Goal: Transaction & Acquisition: Obtain resource

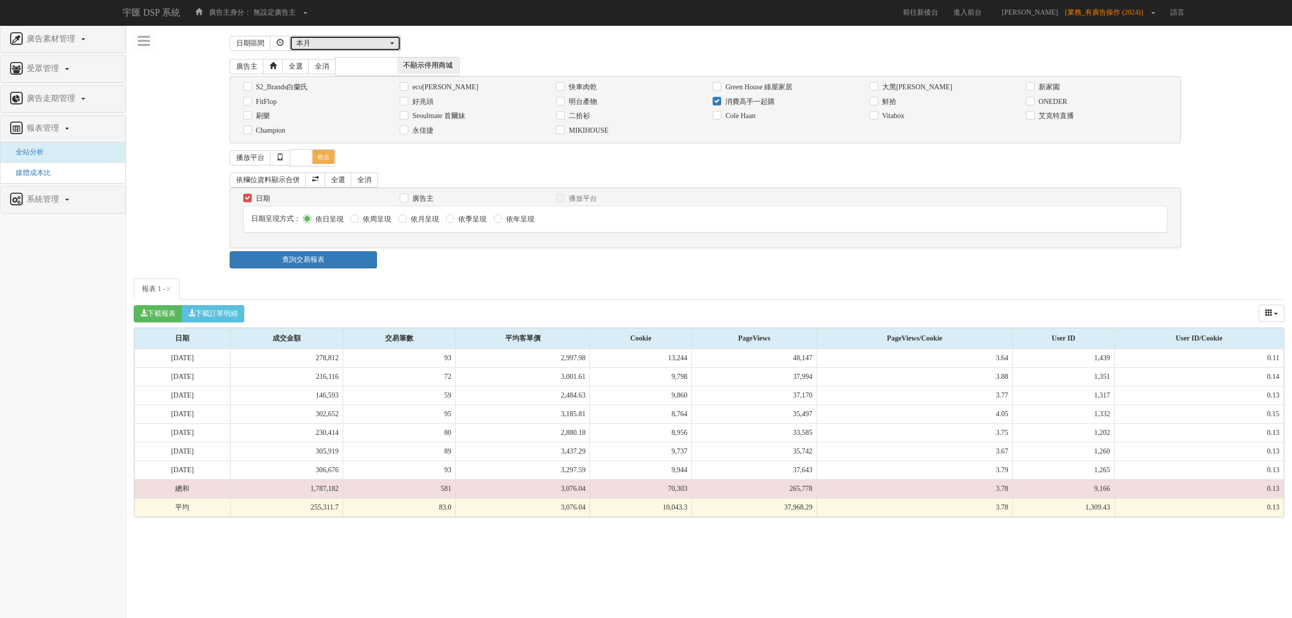
click at [330, 43] on div "本月" at bounding box center [342, 43] width 92 height 10
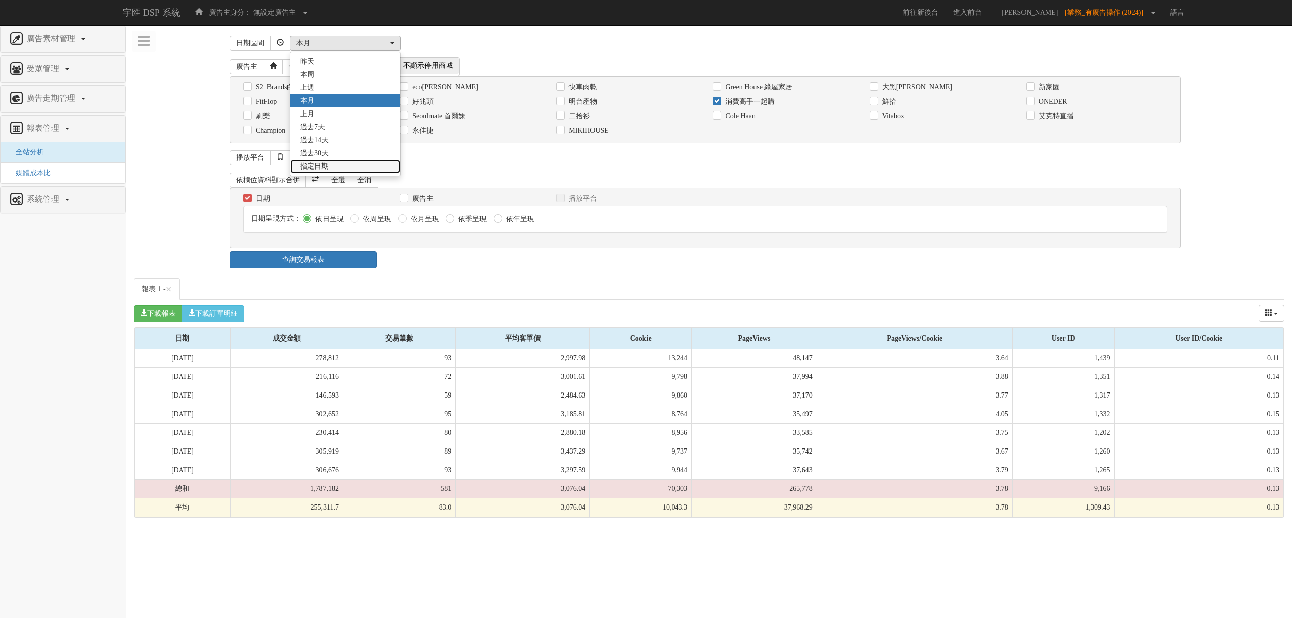
click at [338, 166] on link "指定日期" at bounding box center [345, 166] width 110 height 13
select select "Custom"
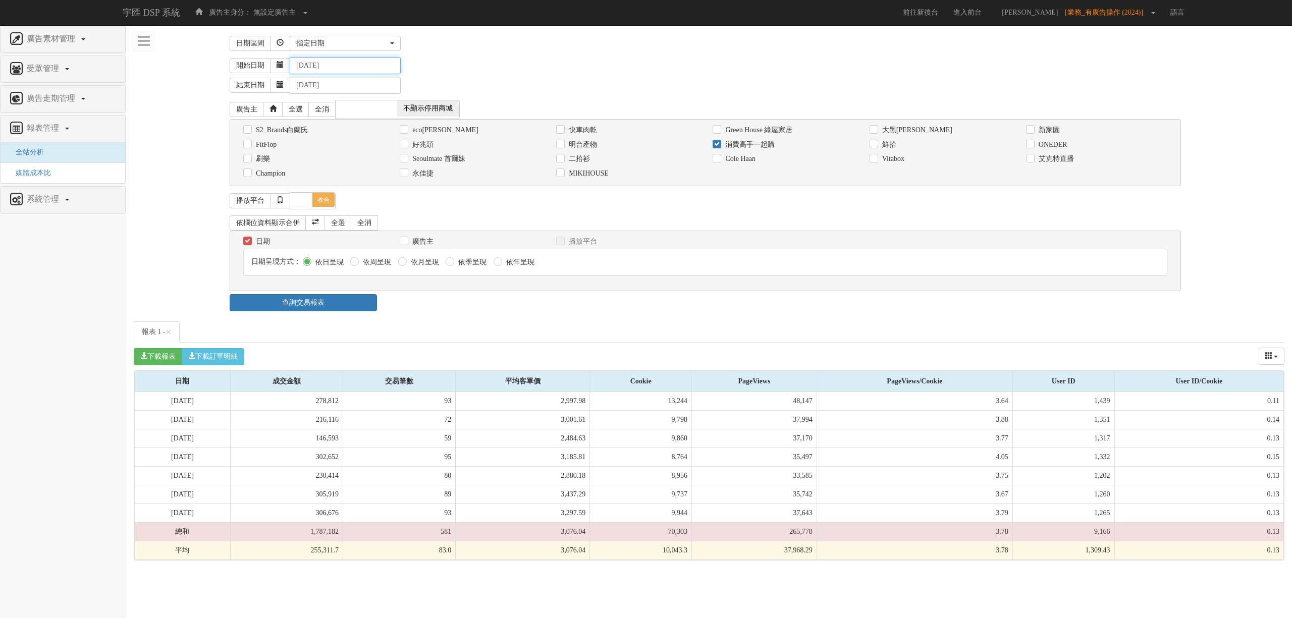
click at [312, 67] on input "[DATE]" at bounding box center [345, 65] width 111 height 17
click at [372, 67] on input "[DATE]" at bounding box center [345, 65] width 111 height 17
type input "[DATE]"
drag, startPoint x: 477, startPoint y: 67, endPoint x: 410, endPoint y: 73, distance: 66.9
click at [477, 67] on div "開始日期 [DATE]" at bounding box center [757, 65] width 1055 height 17
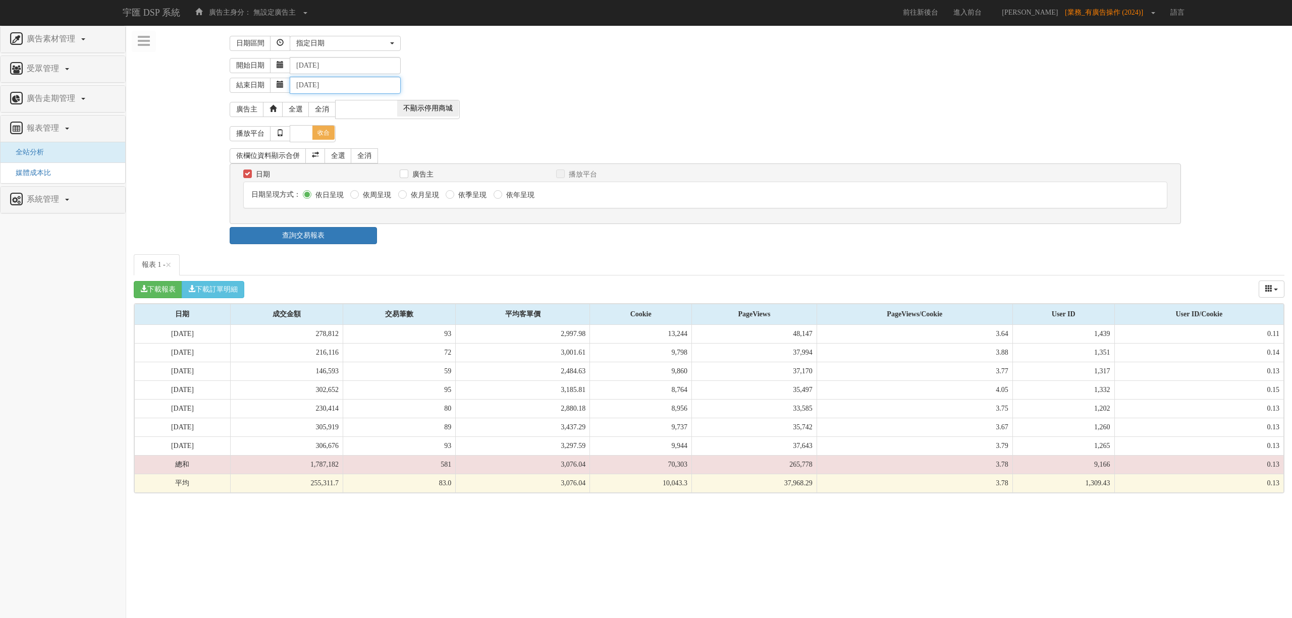
click at [313, 89] on input "[DATE]" at bounding box center [345, 85] width 111 height 17
click at [360, 89] on input "[DATE]" at bounding box center [345, 85] width 111 height 17
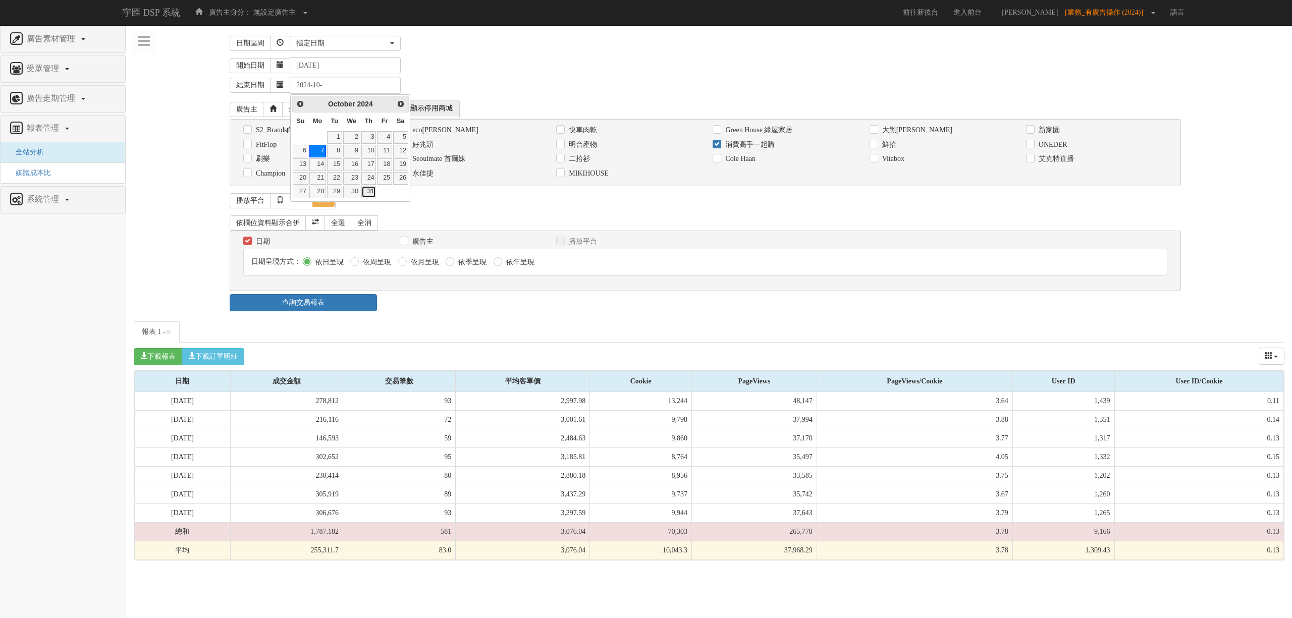
click at [367, 196] on link "31" at bounding box center [368, 192] width 15 height 13
type input "[DATE]"
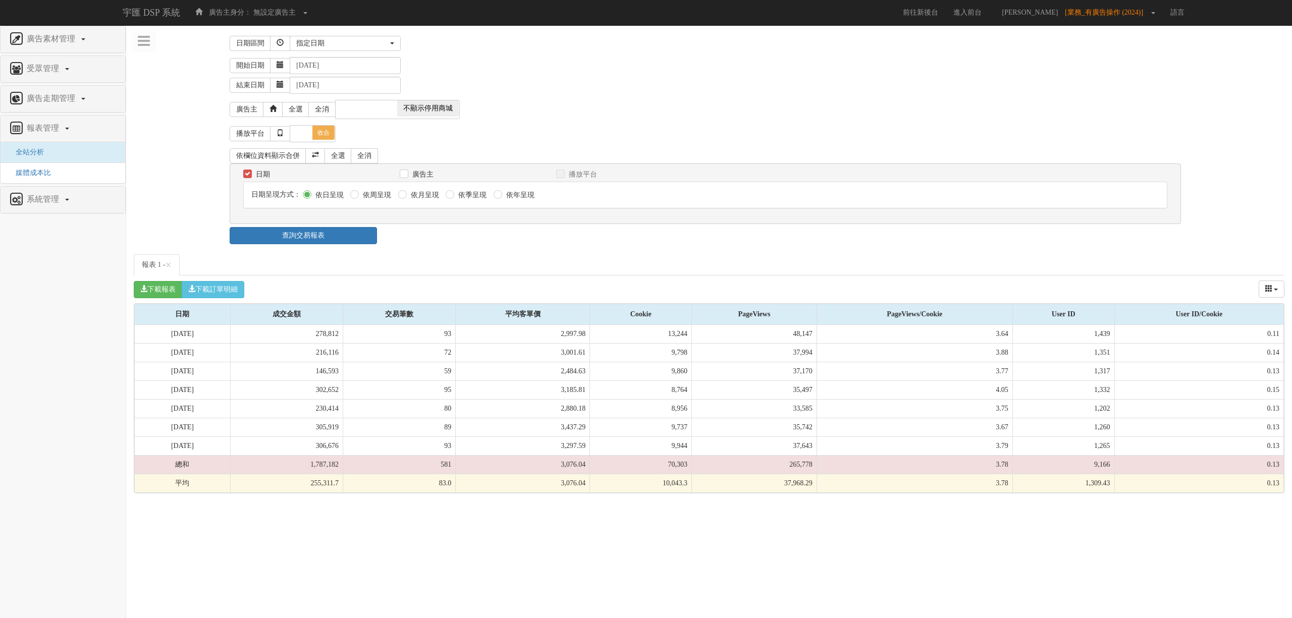
click at [485, 73] on div "開始日期 [DATE]" at bounding box center [757, 65] width 1055 height 17
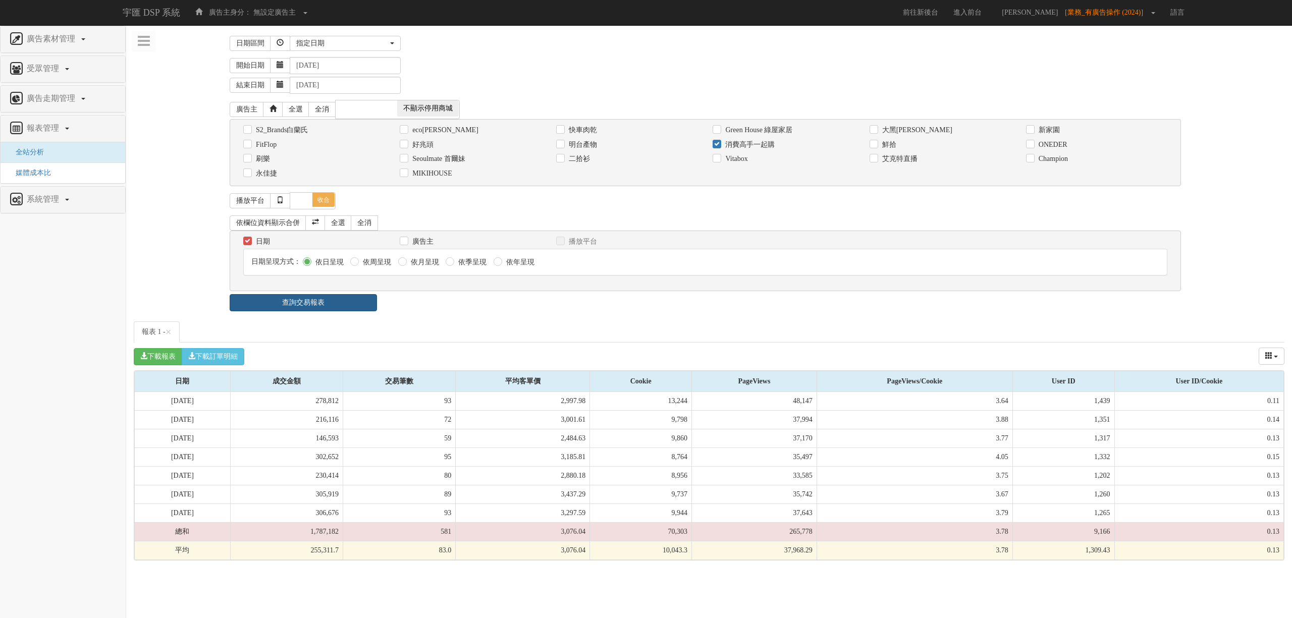
click at [321, 307] on link "查詢交易報表" at bounding box center [303, 302] width 147 height 17
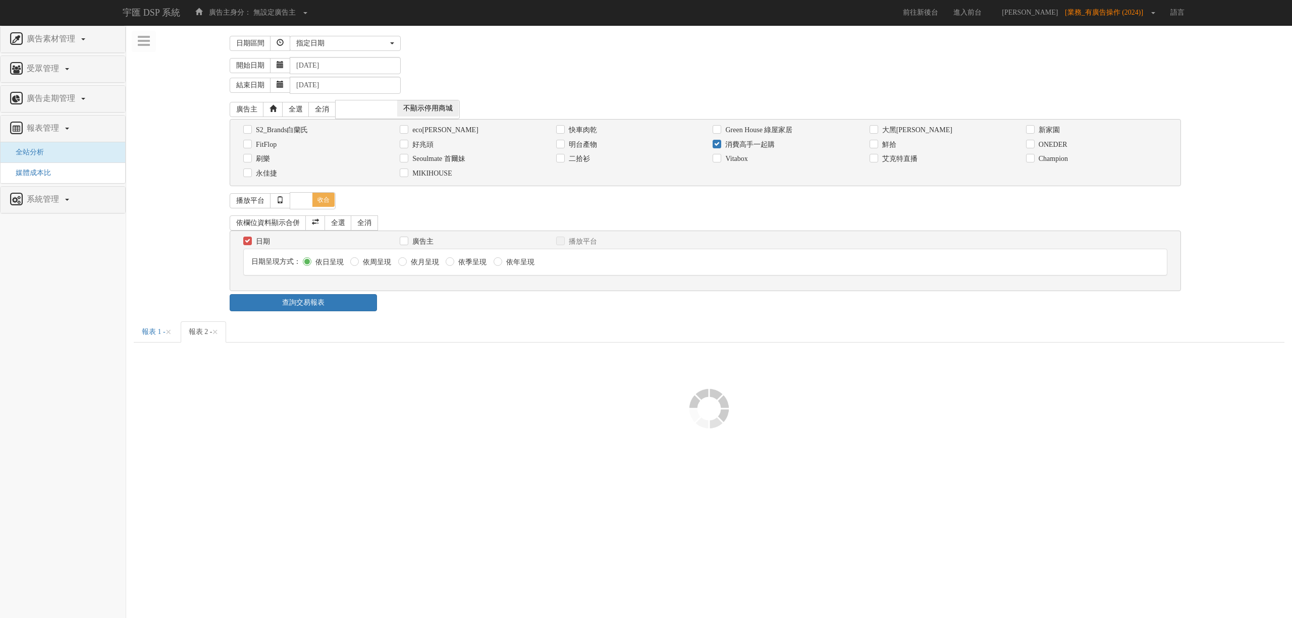
click at [505, 343] on ul "報表 1 - × 報表 2 - ×" at bounding box center [709, 332] width 1151 height 21
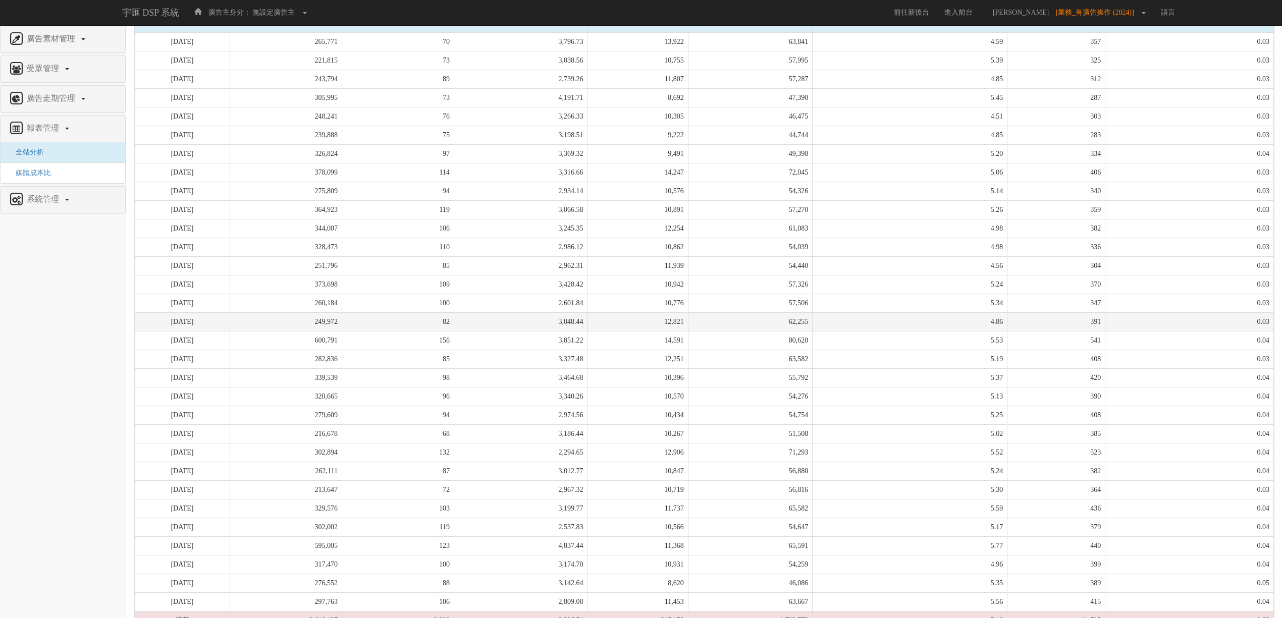
scroll to position [321, 0]
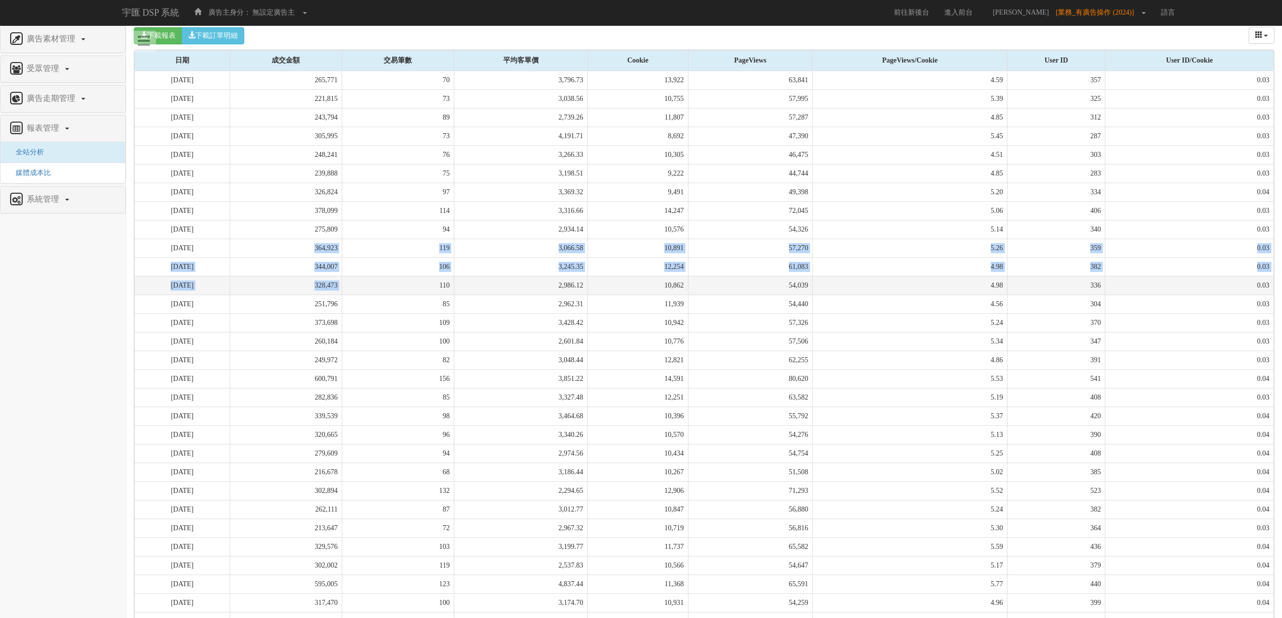
drag, startPoint x: 330, startPoint y: 253, endPoint x: 385, endPoint y: 294, distance: 67.8
click at [385, 294] on tbody "[DATE] 265,771 70 3,796.73 13,922 63,841 4.59 357 0.03 [DATE] 221,815 73 3,038.…" at bounding box center [704, 379] width 1139 height 616
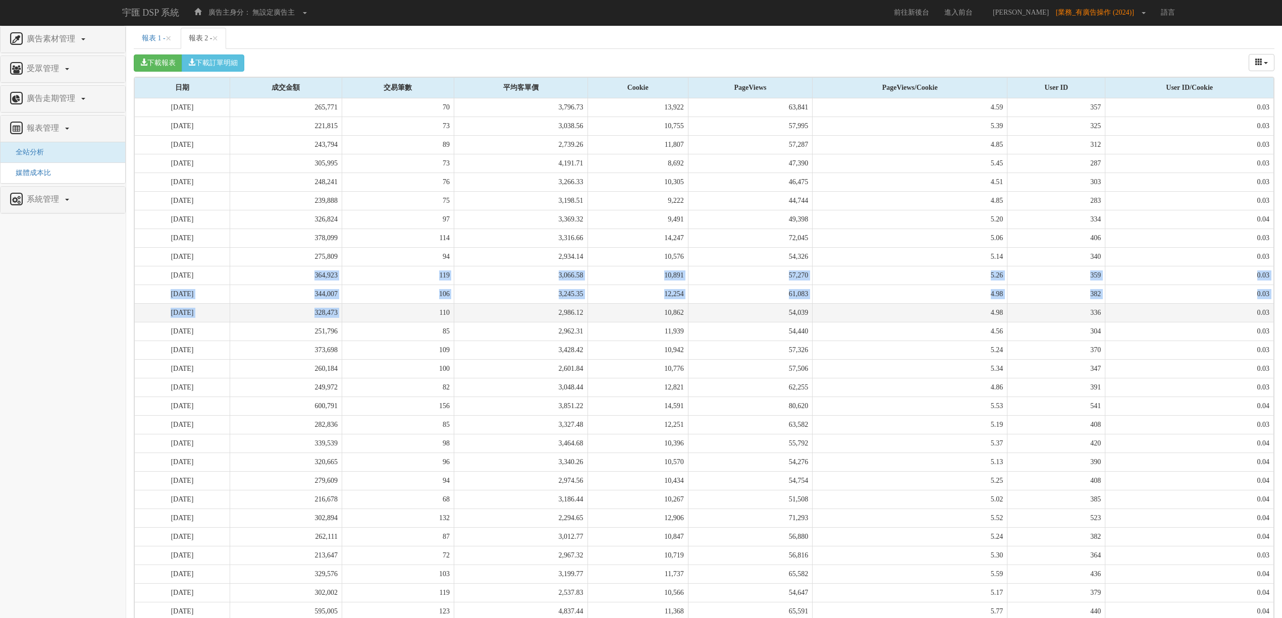
scroll to position [51, 0]
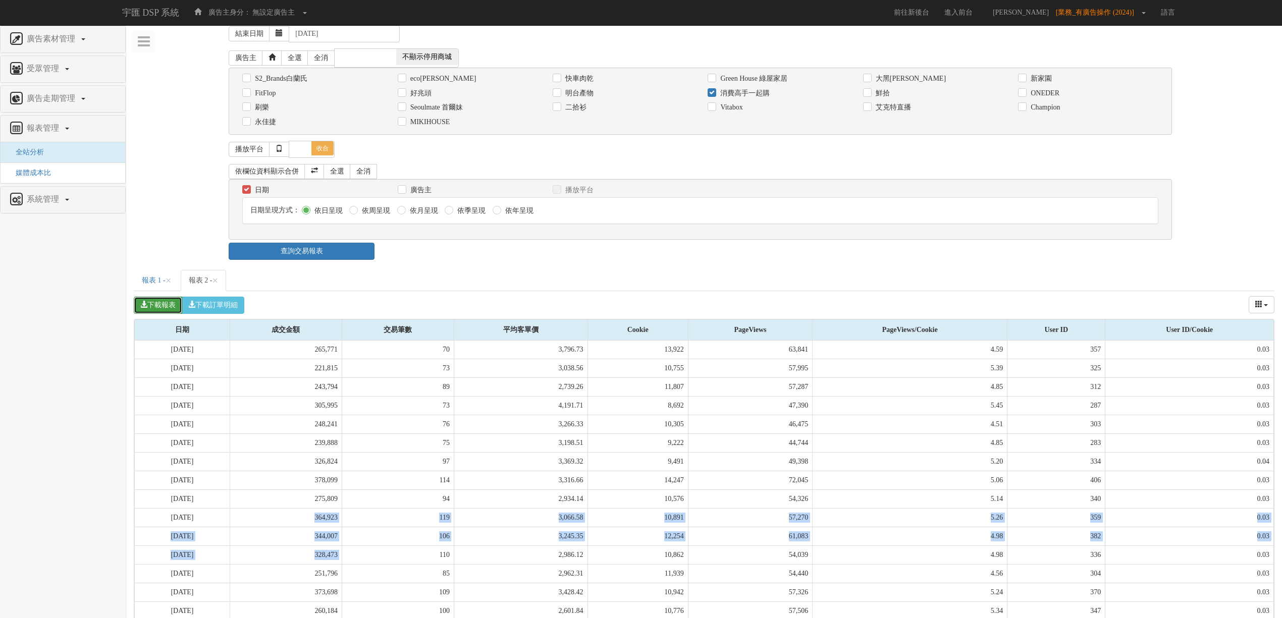
click at [164, 303] on button "下載報表" at bounding box center [158, 305] width 48 height 17
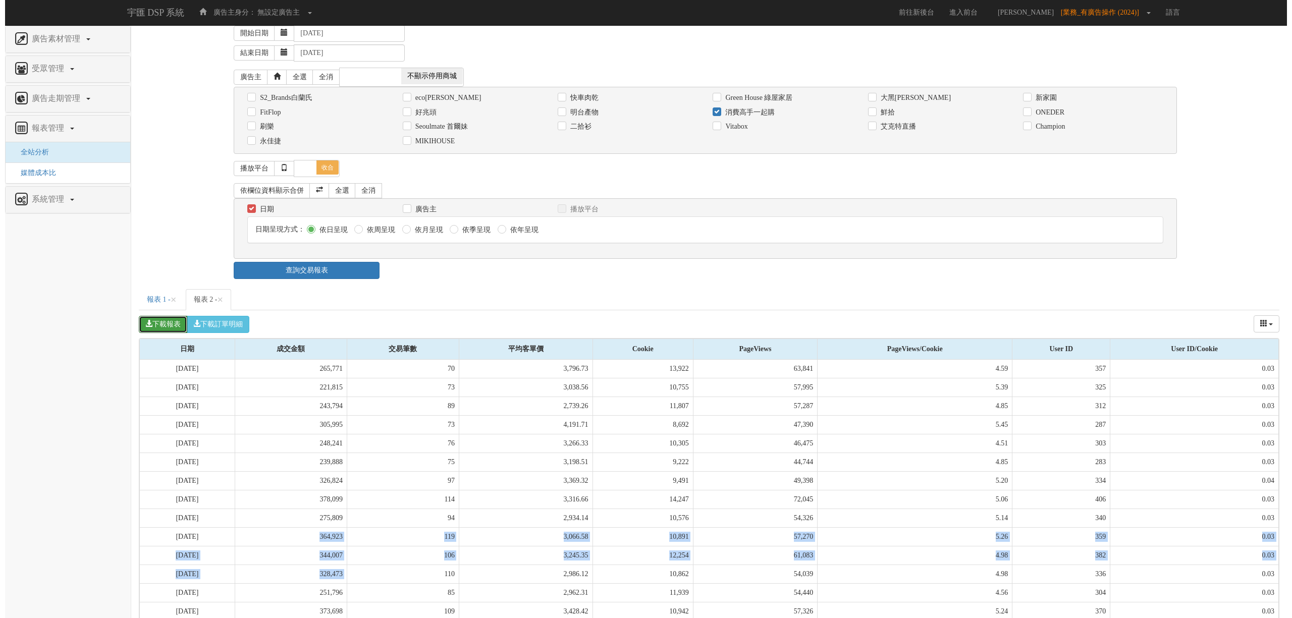
scroll to position [0, 0]
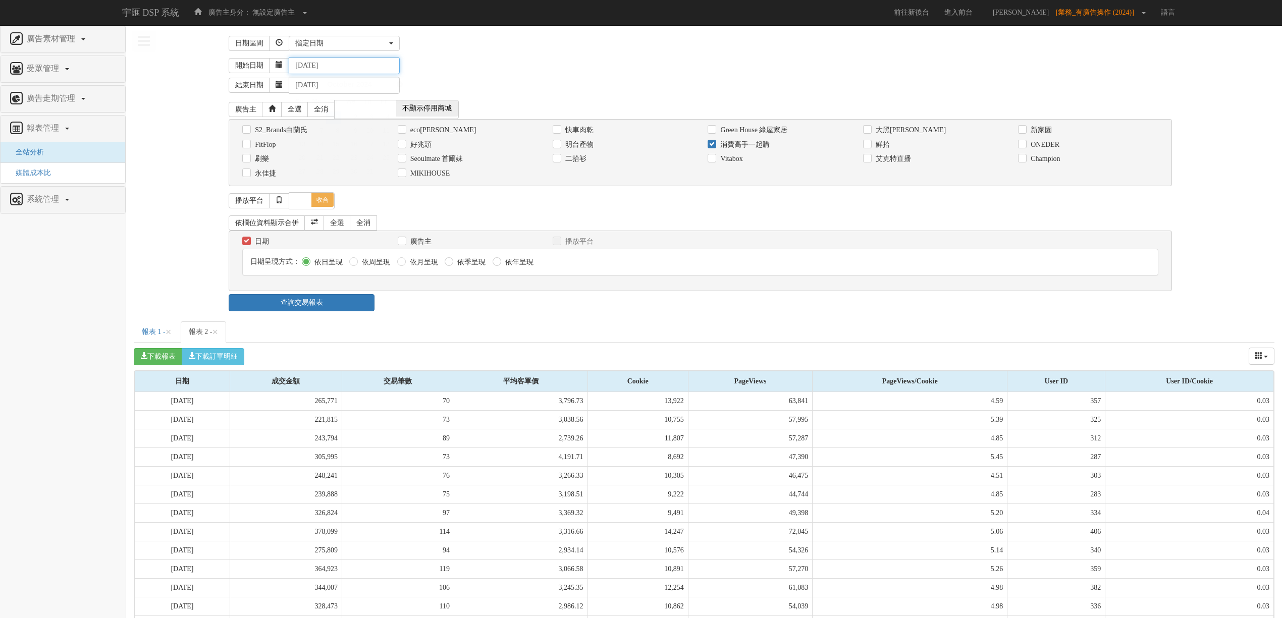
click at [349, 64] on input "[DATE]" at bounding box center [344, 65] width 111 height 17
click at [319, 178] on link "28" at bounding box center [316, 172] width 17 height 13
type input "[DATE]"
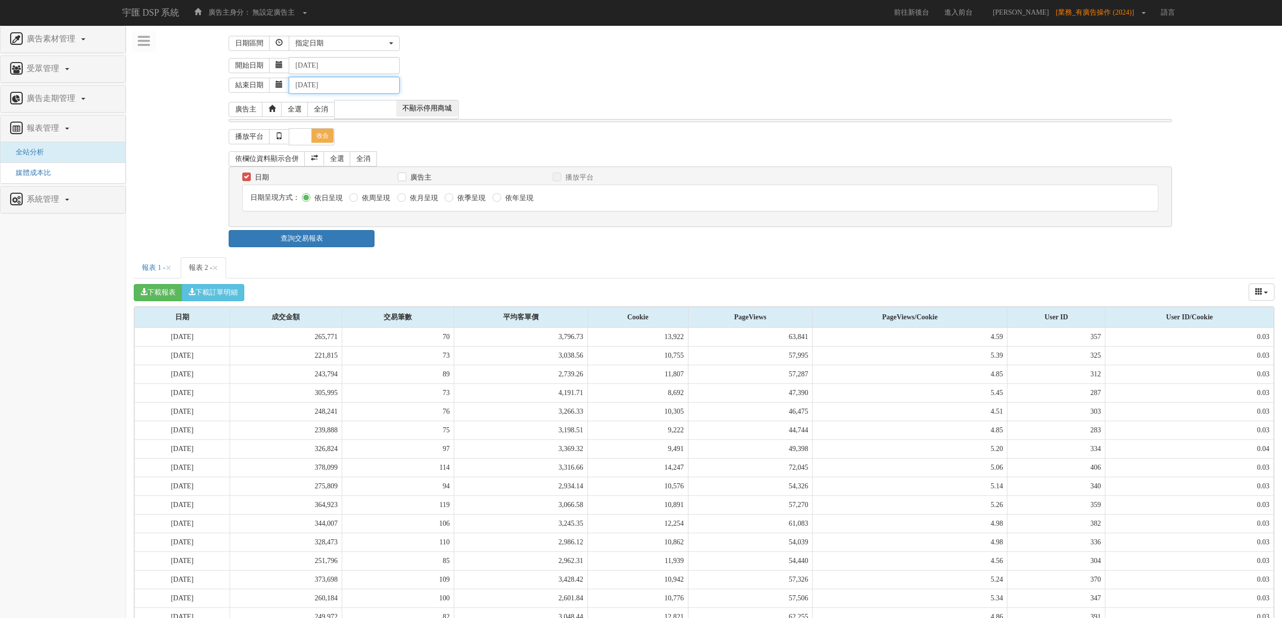
click at [350, 89] on input "[DATE]" at bounding box center [344, 85] width 111 height 17
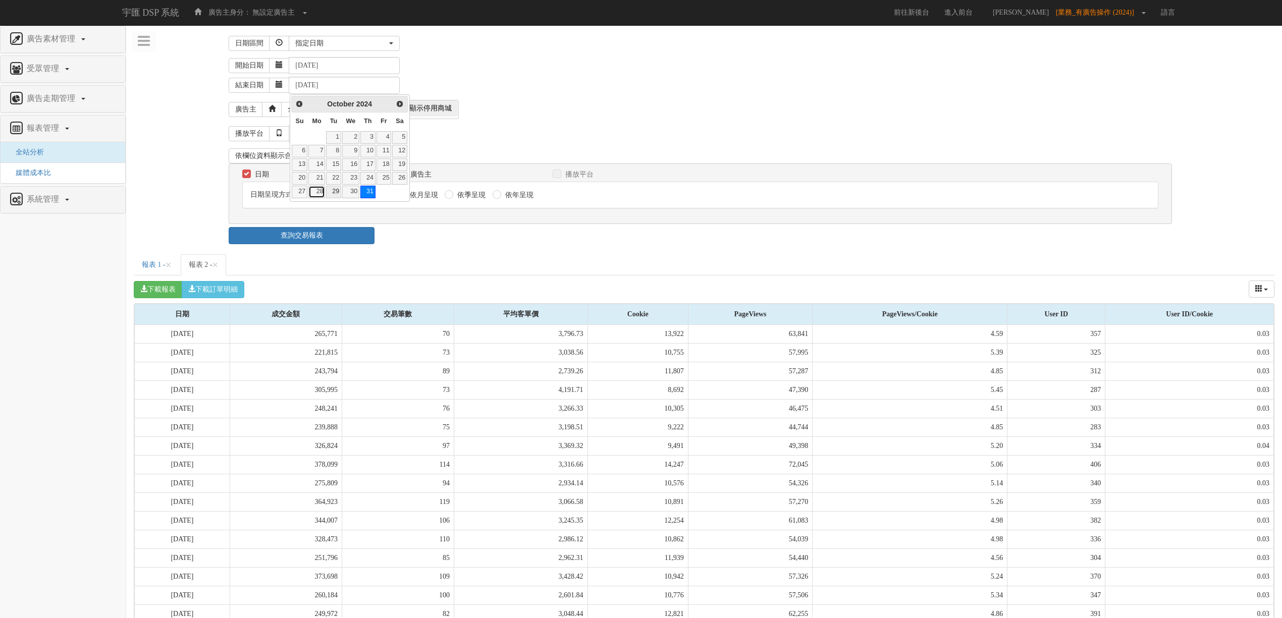
click at [319, 196] on link "28" at bounding box center [316, 192] width 17 height 13
type input "[DATE]"
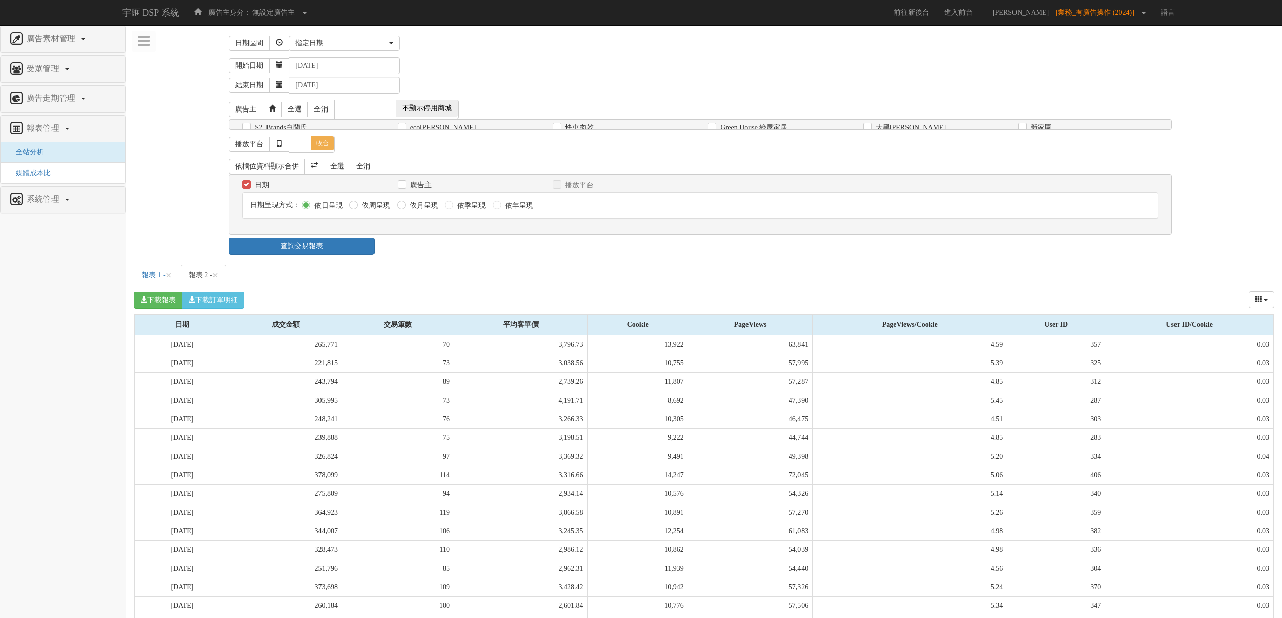
click at [324, 235] on div "日期 廣告主 播放平台 日期呈現方式： 依日呈現 依周呈現 依月呈現" at bounding box center [700, 204] width 943 height 61
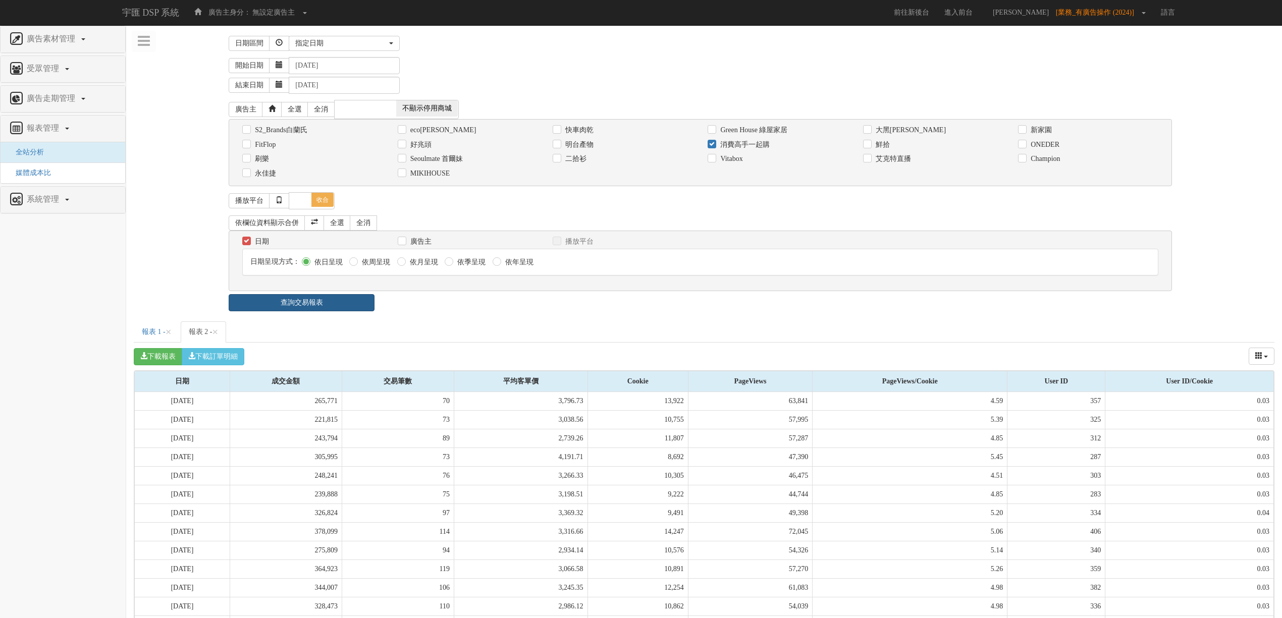
click at [337, 302] on link "查詢交易報表" at bounding box center [302, 302] width 146 height 17
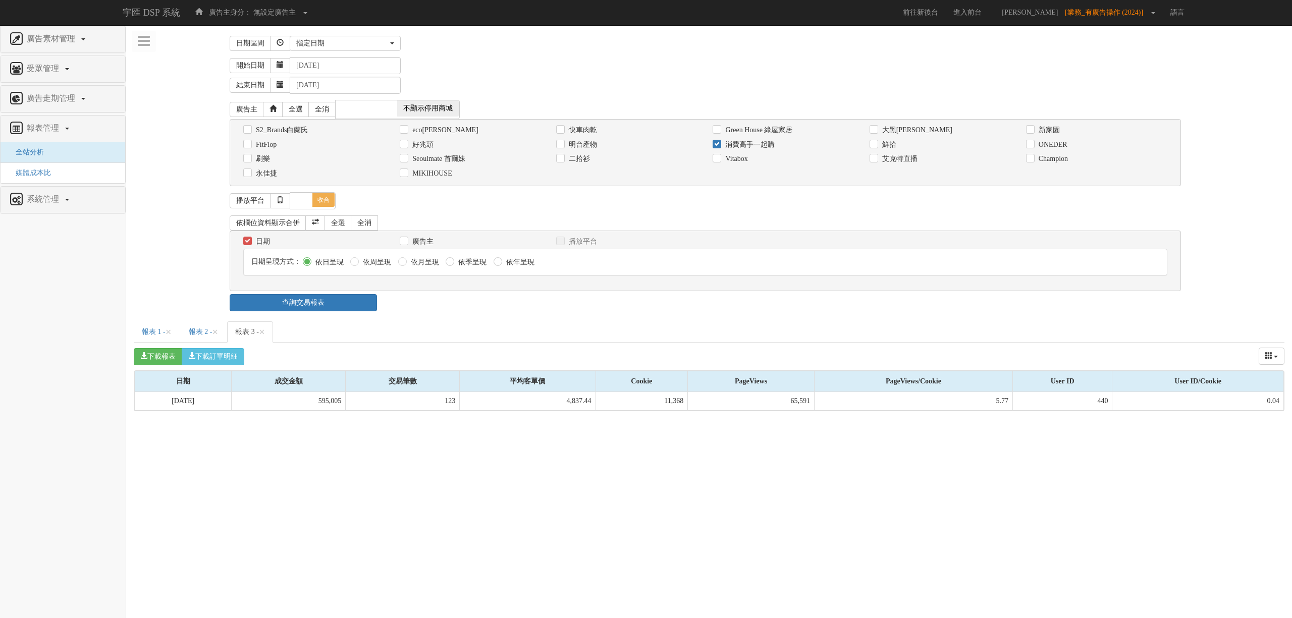
drag, startPoint x: 447, startPoint y: 307, endPoint x: 343, endPoint y: 378, distance: 125.0
click at [447, 308] on div "查詢交易報表" at bounding box center [709, 302] width 974 height 17
click at [212, 356] on button "下載訂單明細" at bounding box center [213, 356] width 63 height 17
click at [490, 359] on div "下載報表 下載訂單明細 成交金額 交易筆數 平均客單價 Cookie PageViews PageViews/Cookie User ID User ID/C…" at bounding box center [709, 357] width 1151 height 28
